Goal: Task Accomplishment & Management: Manage account settings

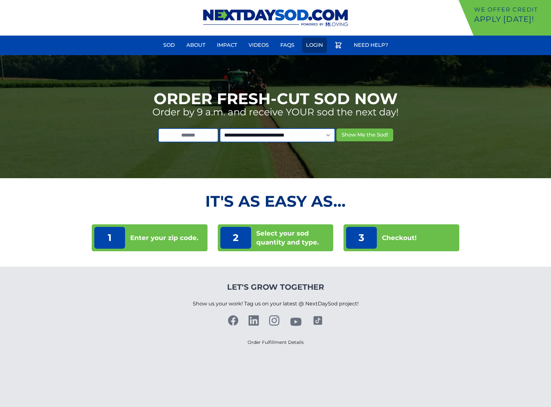
click at [313, 50] on link "Login" at bounding box center [314, 44] width 25 height 15
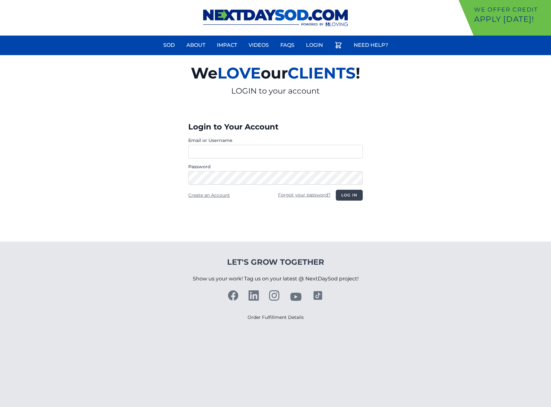
type input "**********"
click at [359, 196] on button "Log in" at bounding box center [349, 195] width 27 height 11
